Goal: Task Accomplishment & Management: Manage account settings

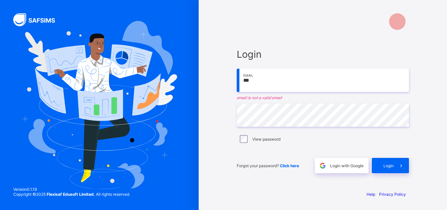
type input "**********"
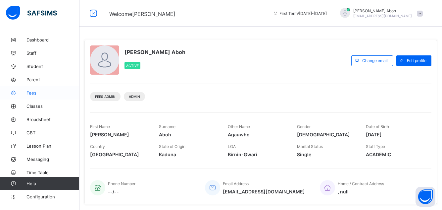
click at [32, 92] on span "Fees" at bounding box center [52, 92] width 53 height 5
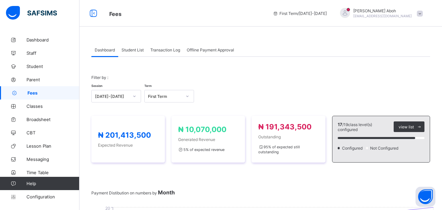
click at [134, 49] on span "Student List" at bounding box center [133, 49] width 22 height 5
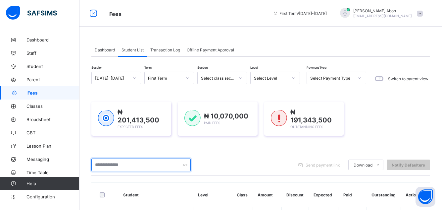
click at [101, 164] on input "text" at bounding box center [140, 164] width 99 height 13
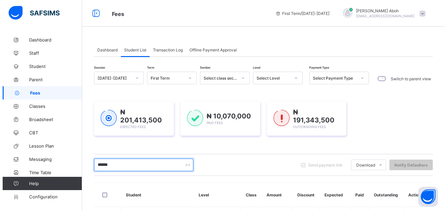
scroll to position [79, 0]
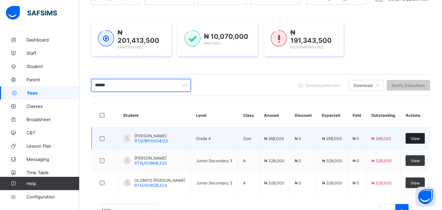
type input "******"
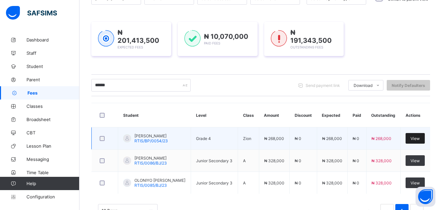
click at [418, 136] on span "View" at bounding box center [415, 138] width 9 height 5
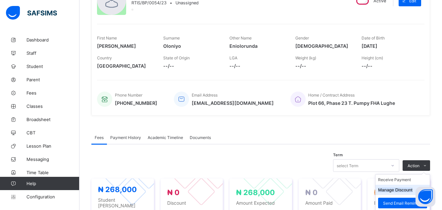
click at [394, 189] on button "Manage Discount" at bounding box center [395, 189] width 34 height 5
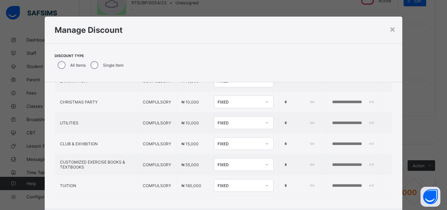
scroll to position [79, 0]
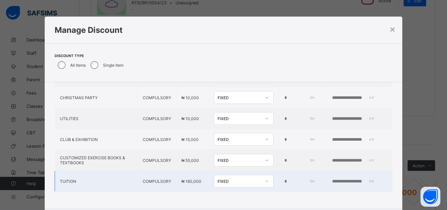
click at [261, 176] on div at bounding box center [266, 180] width 11 height 11
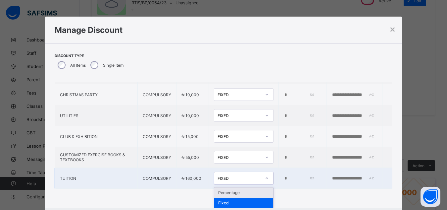
click at [215, 188] on div "Percentage" at bounding box center [243, 192] width 59 height 10
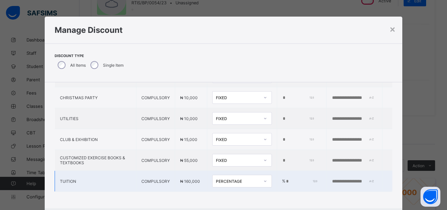
click at [279, 172] on td "% *" at bounding box center [301, 181] width 49 height 21
click at [285, 178] on input "*" at bounding box center [301, 180] width 32 height 5
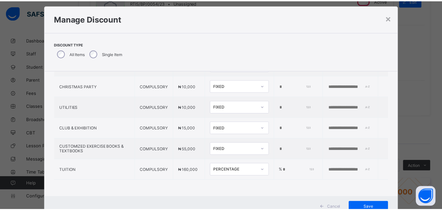
scroll to position [20, 0]
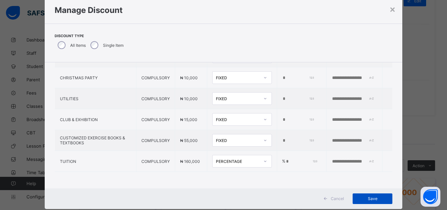
type input "*"
click at [368, 195] on div "Save" at bounding box center [373, 198] width 40 height 11
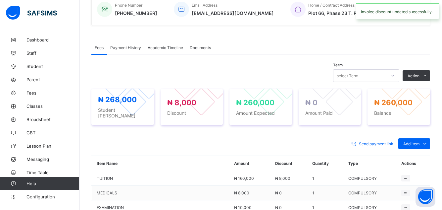
scroll to position [172, 0]
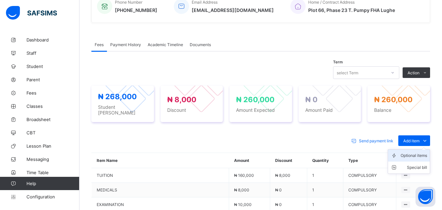
click at [413, 152] on div "Optional items" at bounding box center [414, 155] width 26 height 7
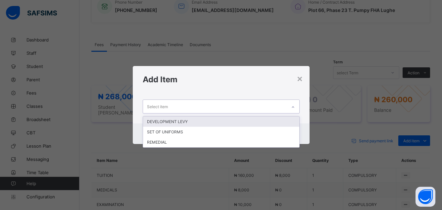
click at [293, 107] on icon at bounding box center [293, 107] width 4 height 7
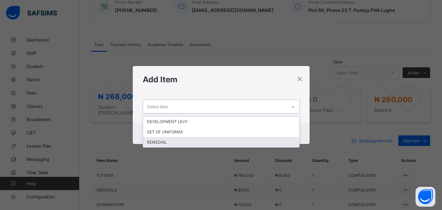
click at [160, 140] on div "REMEDIAL" at bounding box center [221, 142] width 156 height 10
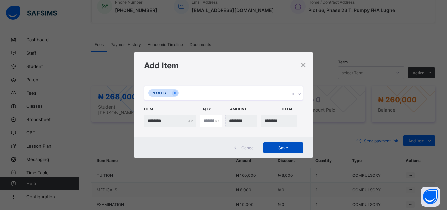
click at [279, 145] on span "Save" at bounding box center [283, 147] width 30 height 5
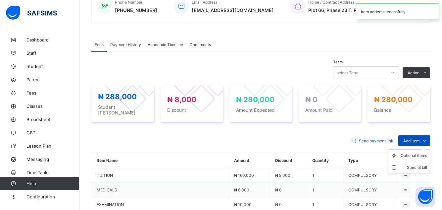
click at [414, 138] on span "Add item" at bounding box center [411, 140] width 16 height 5
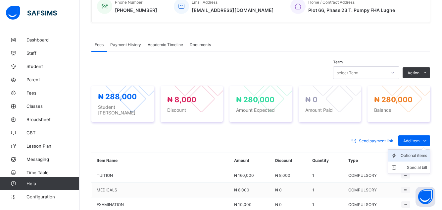
click at [415, 152] on div "Optional items" at bounding box center [414, 155] width 26 height 7
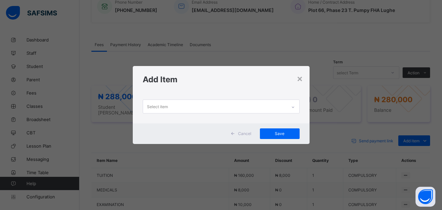
click at [293, 105] on icon at bounding box center [293, 107] width 4 height 7
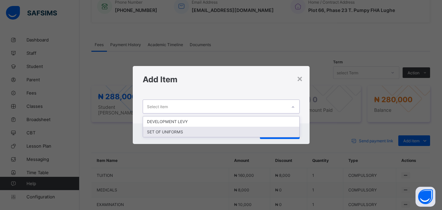
click at [176, 131] on div "SET OF UNIFORMS" at bounding box center [221, 131] width 156 height 10
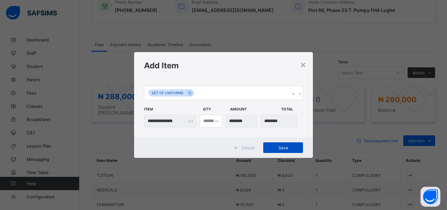
click at [284, 145] on span "Save" at bounding box center [283, 147] width 30 height 5
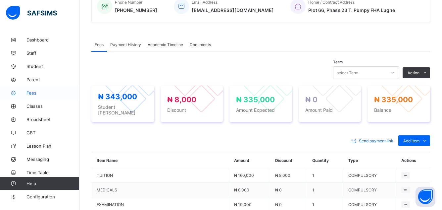
click at [32, 92] on span "Fees" at bounding box center [52, 92] width 53 height 5
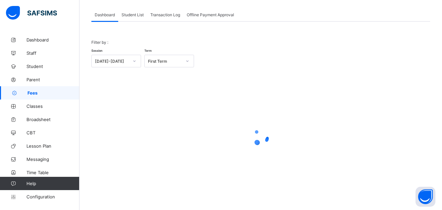
scroll to position [35, 0]
click at [134, 15] on span "Student List" at bounding box center [133, 14] width 22 height 5
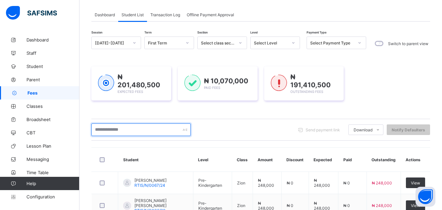
click at [108, 131] on input "text" at bounding box center [140, 129] width 99 height 13
click at [103, 131] on input "text" at bounding box center [140, 129] width 99 height 13
click at [107, 131] on input "text" at bounding box center [140, 129] width 99 height 13
click at [99, 131] on input "text" at bounding box center [140, 129] width 99 height 13
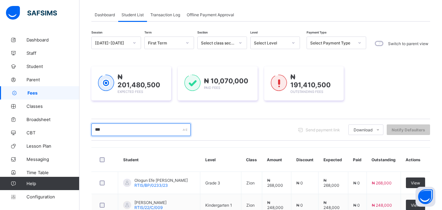
type input "******"
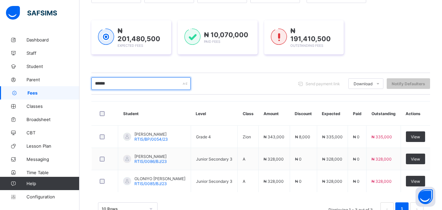
scroll to position [85, 0]
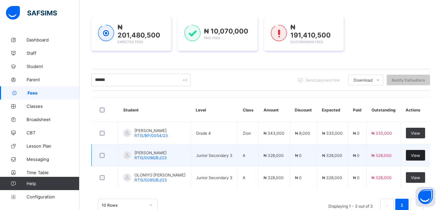
click at [419, 153] on span "View" at bounding box center [415, 155] width 9 height 5
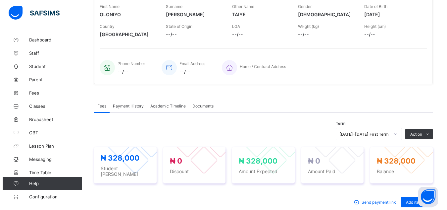
scroll to position [119, 0]
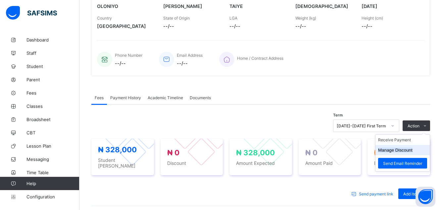
click at [405, 149] on button "Manage Discount" at bounding box center [395, 149] width 34 height 5
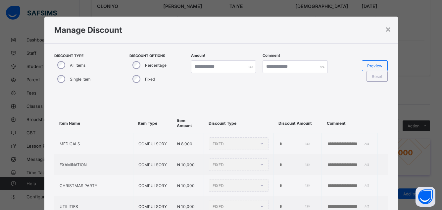
type input "*"
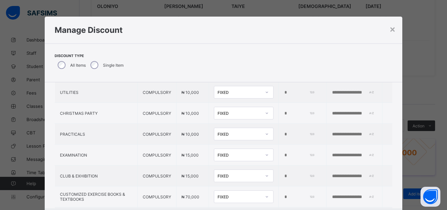
scroll to position [100, 0]
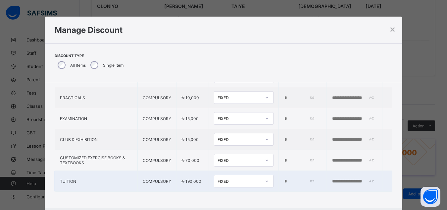
click at [265, 177] on icon at bounding box center [267, 180] width 4 height 7
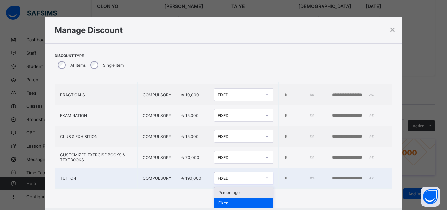
click at [214, 191] on div "Percentage" at bounding box center [243, 192] width 59 height 10
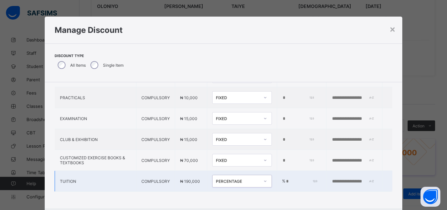
click at [285, 178] on input "*" at bounding box center [301, 180] width 32 height 5
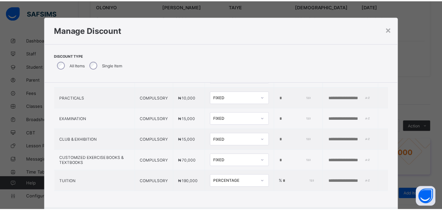
scroll to position [35, 0]
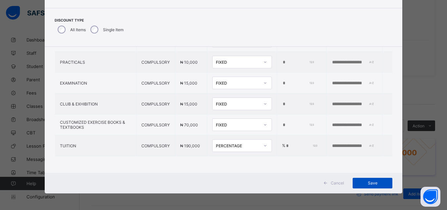
type input "*"
click at [370, 182] on span "Save" at bounding box center [373, 182] width 30 height 5
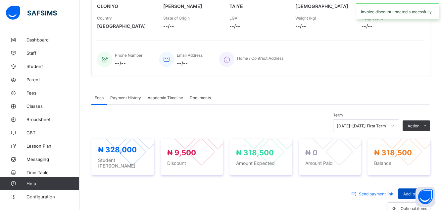
click at [412, 191] on span "Add item" at bounding box center [411, 193] width 16 height 5
click at [408, 206] on div "Optional items" at bounding box center [414, 208] width 26 height 7
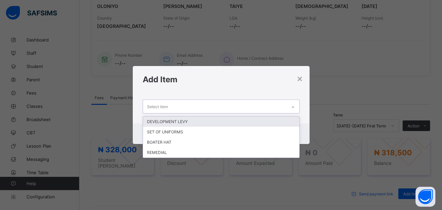
click at [294, 109] on icon at bounding box center [293, 107] width 4 height 7
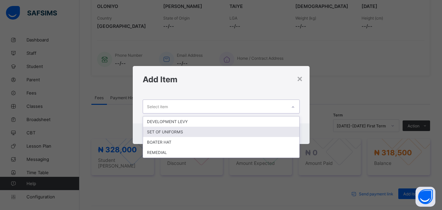
click at [171, 131] on div "SET OF UNIFORMS" at bounding box center [221, 131] width 156 height 10
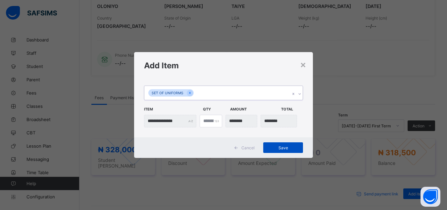
click at [276, 148] on span "Save" at bounding box center [283, 147] width 30 height 5
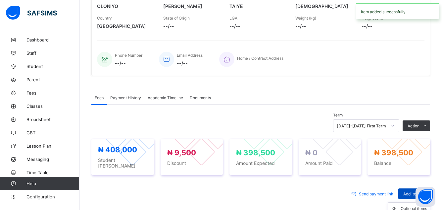
click at [410, 191] on span "Add item" at bounding box center [411, 193] width 16 height 5
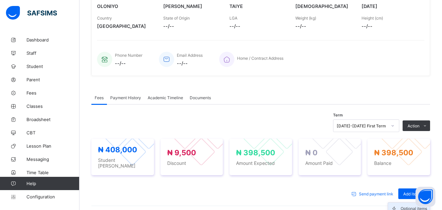
click at [409, 205] on div "Optional items" at bounding box center [414, 208] width 26 height 7
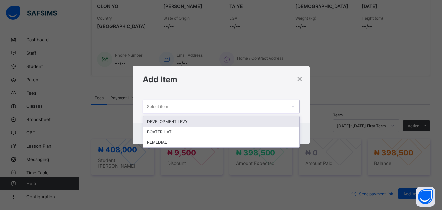
click at [293, 106] on icon at bounding box center [293, 107] width 4 height 7
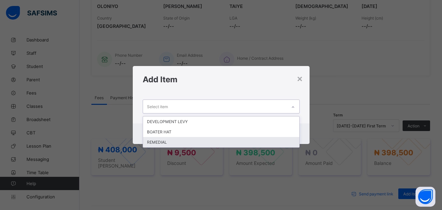
click at [159, 142] on div "REMEDIAL" at bounding box center [221, 142] width 156 height 10
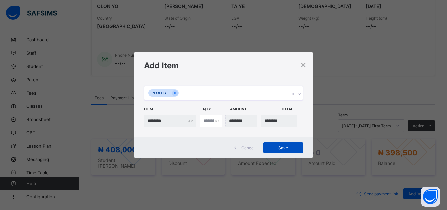
click at [283, 147] on span "Save" at bounding box center [283, 147] width 30 height 5
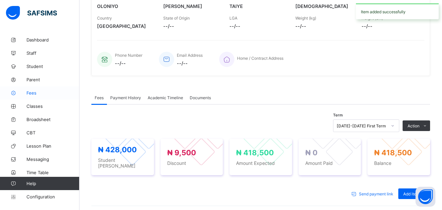
click at [33, 94] on span "Fees" at bounding box center [52, 92] width 53 height 5
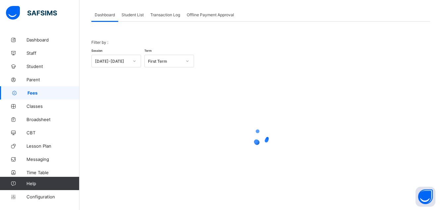
scroll to position [35, 0]
click at [131, 15] on span "Student List" at bounding box center [133, 14] width 22 height 5
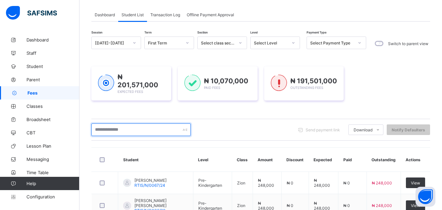
click at [112, 130] on input "text" at bounding box center [140, 129] width 99 height 13
click at [108, 128] on input "******" at bounding box center [140, 129] width 99 height 13
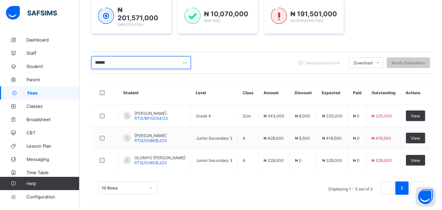
scroll to position [102, 0]
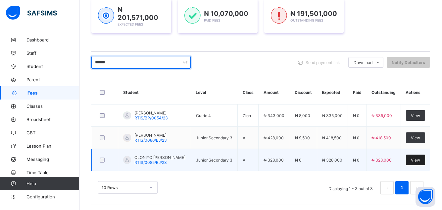
type input "******"
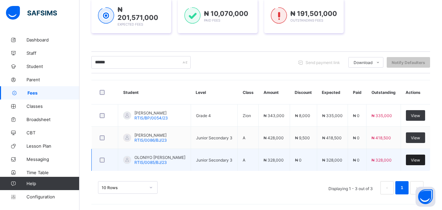
click at [417, 157] on span "View" at bounding box center [415, 159] width 9 height 5
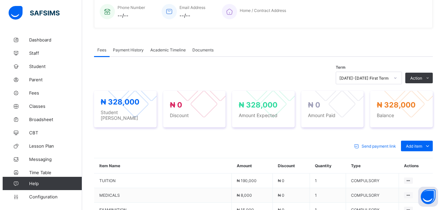
scroll to position [172, 0]
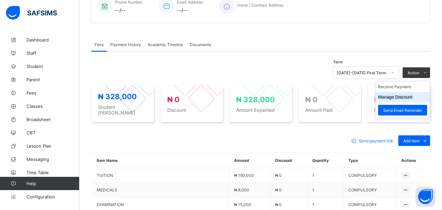
click at [394, 96] on button "Manage Discount" at bounding box center [395, 96] width 34 height 5
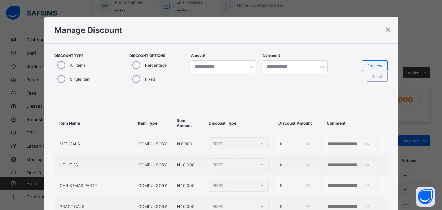
type input "*"
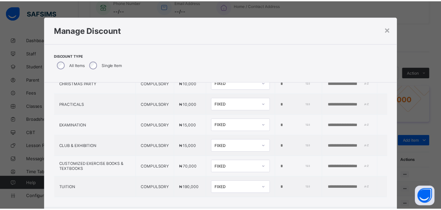
scroll to position [100, 0]
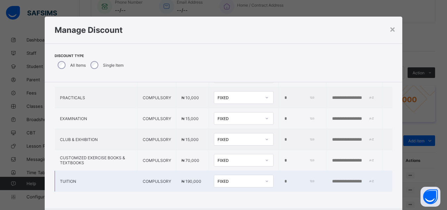
click at [265, 177] on icon at bounding box center [267, 180] width 4 height 7
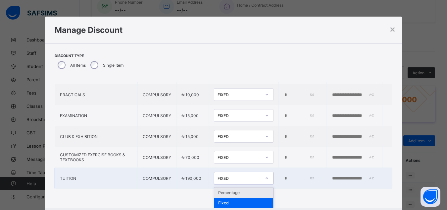
click at [219, 188] on div "Percentage" at bounding box center [243, 192] width 59 height 10
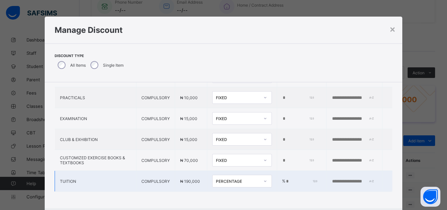
click at [285, 178] on input "*" at bounding box center [301, 180] width 32 height 5
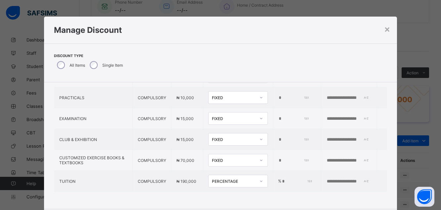
scroll to position [23, 0]
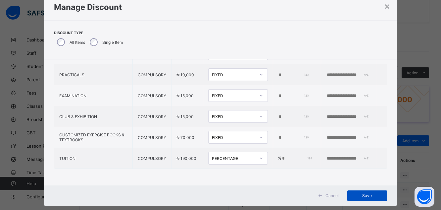
type input "*"
click at [369, 192] on div "Save" at bounding box center [367, 195] width 40 height 11
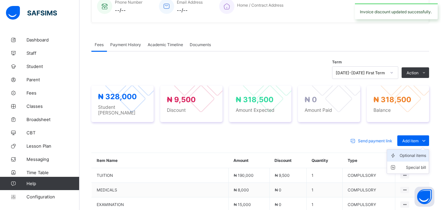
click at [415, 152] on div "Optional items" at bounding box center [413, 155] width 26 height 7
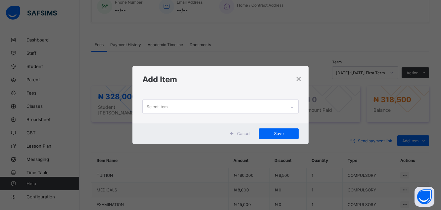
click at [293, 106] on icon at bounding box center [292, 107] width 4 height 7
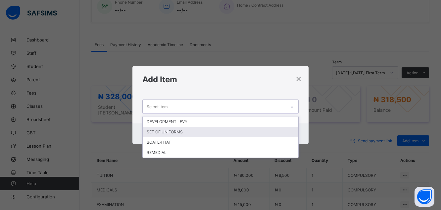
click at [177, 132] on div "SET OF UNIFORMS" at bounding box center [221, 131] width 156 height 10
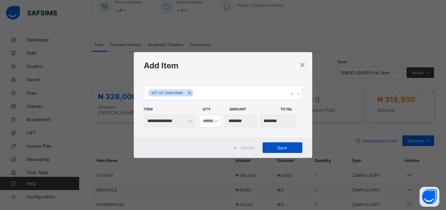
click at [283, 150] on div "Save" at bounding box center [283, 147] width 40 height 11
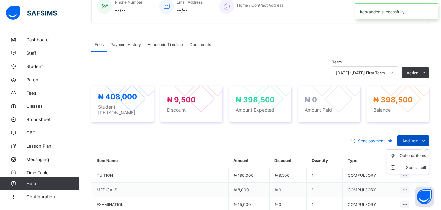
click at [413, 138] on span "Add item" at bounding box center [410, 140] width 16 height 5
click at [413, 152] on div "Optional items" at bounding box center [413, 155] width 26 height 7
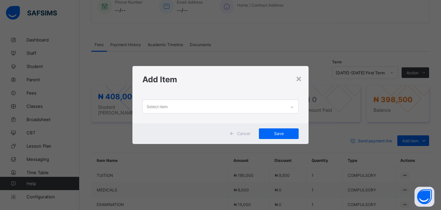
click at [293, 107] on icon at bounding box center [292, 107] width 4 height 7
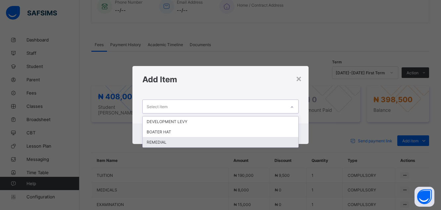
click at [161, 142] on div "REMEDIAL" at bounding box center [221, 142] width 156 height 10
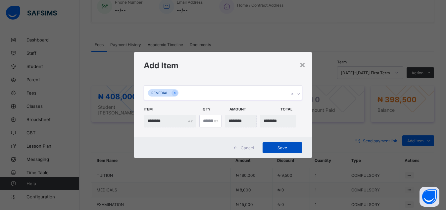
click at [279, 146] on span "Save" at bounding box center [283, 147] width 30 height 5
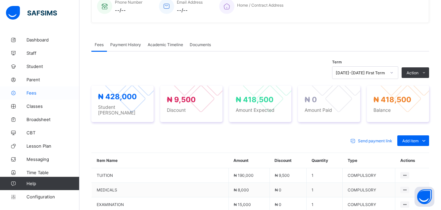
click at [32, 91] on span "Fees" at bounding box center [52, 92] width 53 height 5
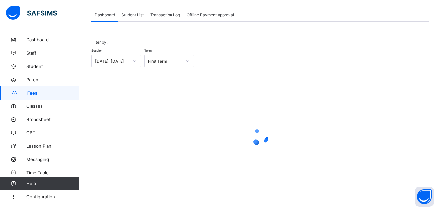
scroll to position [35, 0]
click at [137, 13] on span "Student List" at bounding box center [133, 14] width 22 height 5
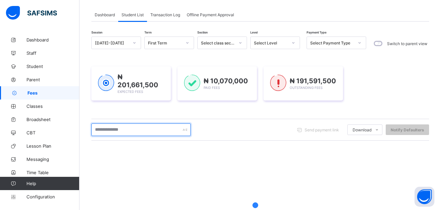
click at [114, 130] on input "text" at bounding box center [140, 129] width 99 height 13
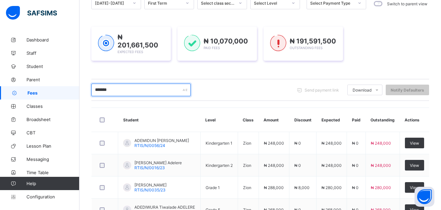
scroll to position [88, 0]
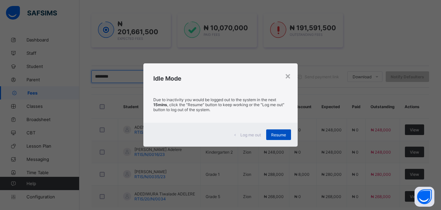
type input "*******"
click at [273, 134] on span "Resume" at bounding box center [278, 134] width 15 height 5
click at [289, 134] on td "₦ 0" at bounding box center [302, 130] width 27 height 22
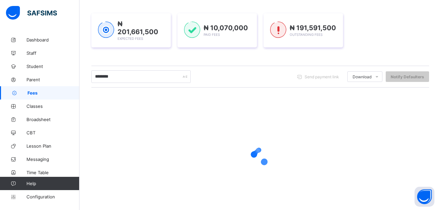
drag, startPoint x: 273, startPoint y: 134, endPoint x: 284, endPoint y: 133, distance: 11.7
click at [284, 133] on div at bounding box center [260, 156] width 338 height 126
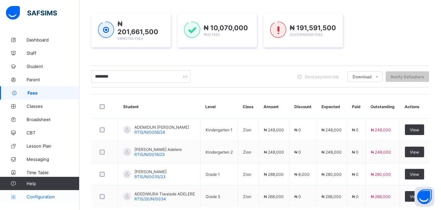
click at [41, 197] on span "Configuration" at bounding box center [52, 196] width 53 height 5
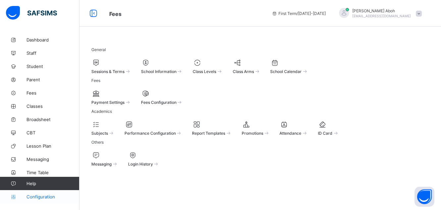
scroll to position [50, 0]
click at [174, 100] on span "Fees Configuration" at bounding box center [158, 102] width 35 height 5
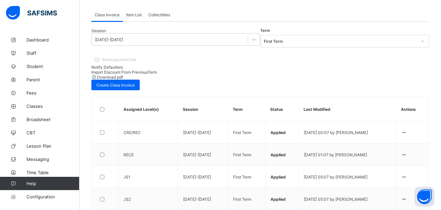
scroll to position [88, 0]
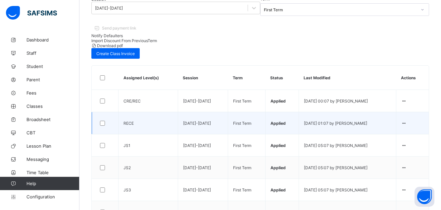
click at [313, 112] on td "[DATE] 01:07 by [PERSON_NAME]" at bounding box center [347, 123] width 97 height 22
